Goal: Task Accomplishment & Management: Use online tool/utility

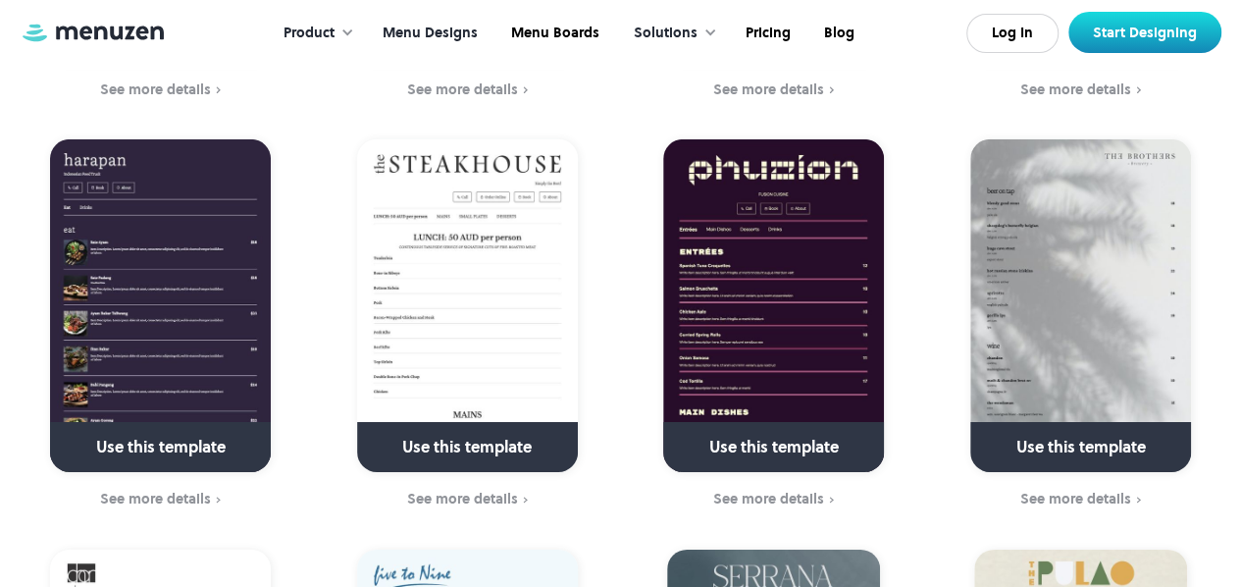
scroll to position [2943, 0]
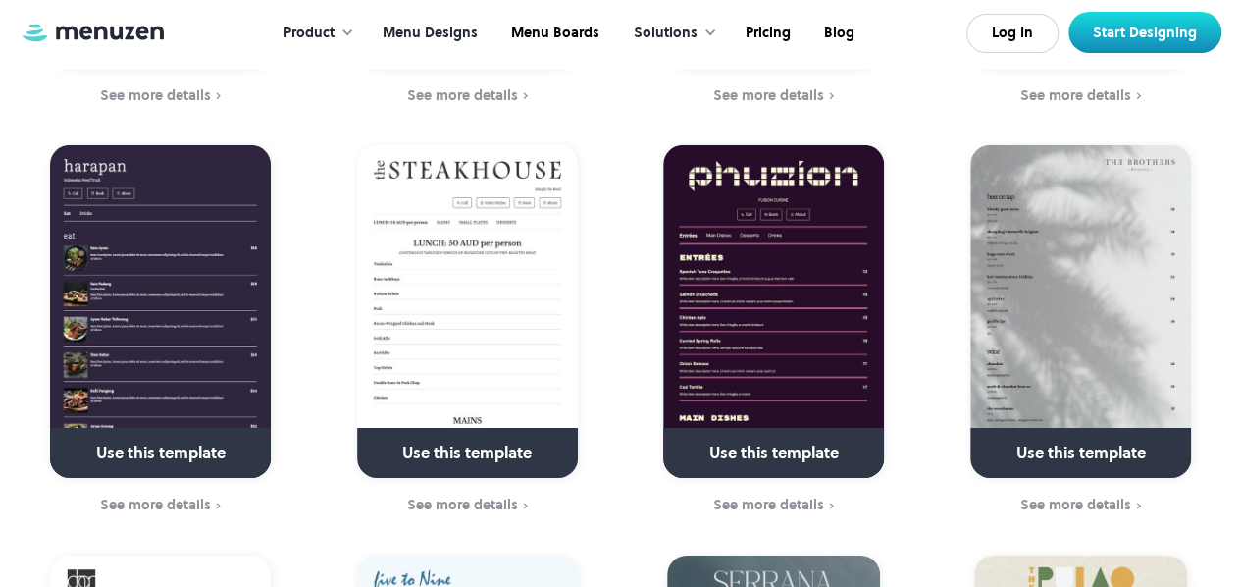
click at [177, 437] on link at bounding box center [161, 462] width 283 height 50
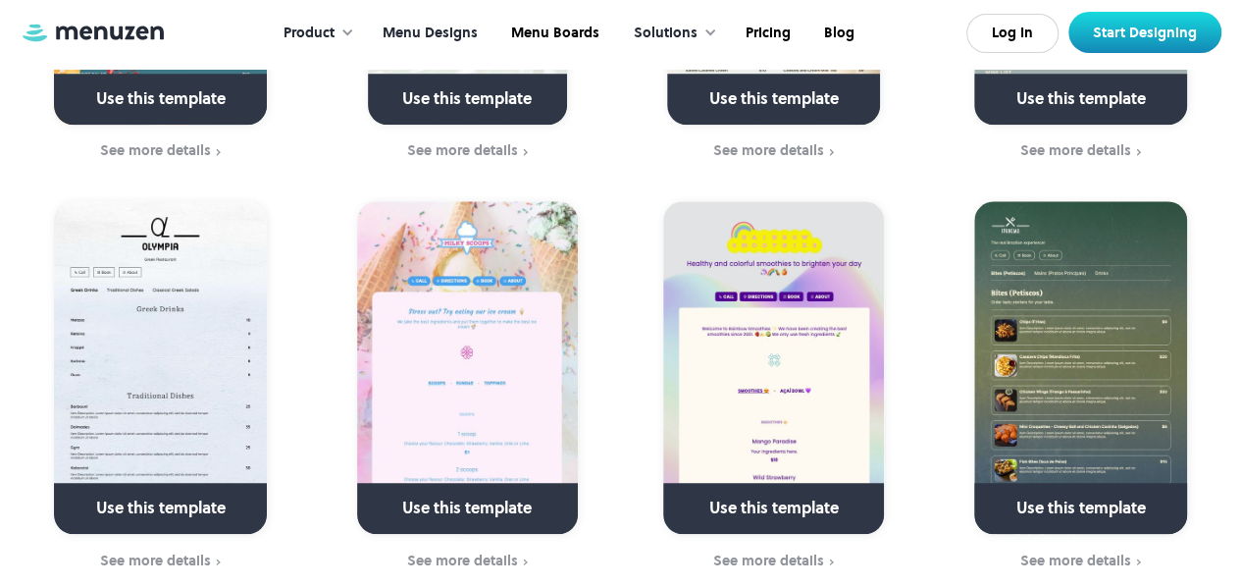
scroll to position [4709, 0]
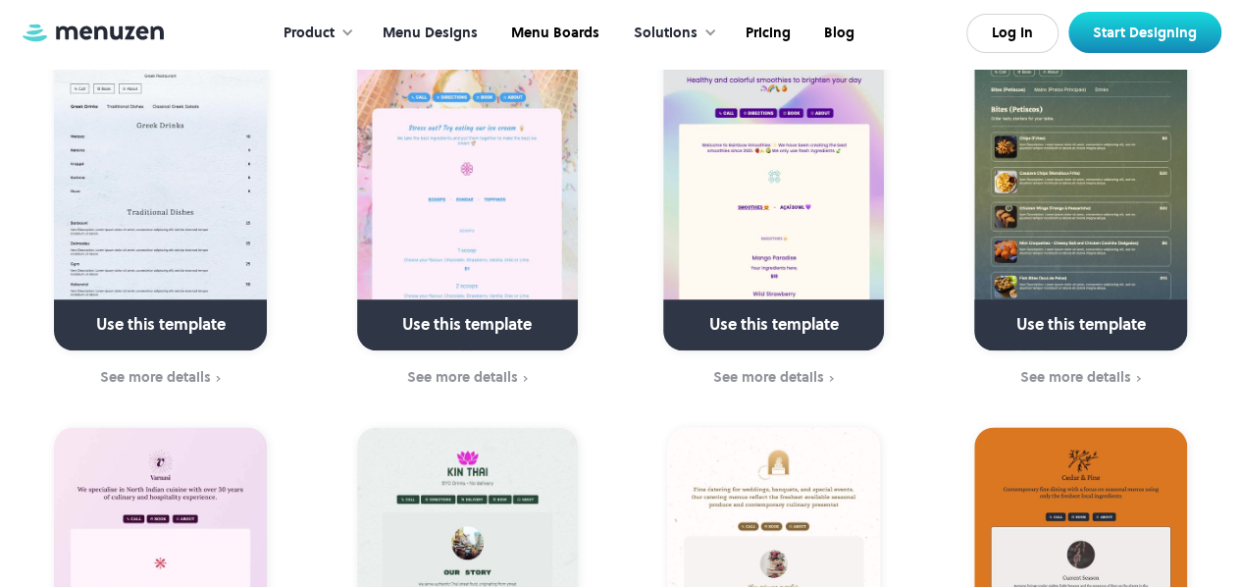
click at [1071, 308] on link at bounding box center [1081, 333] width 283 height 50
